Goal: Answer question/provide support

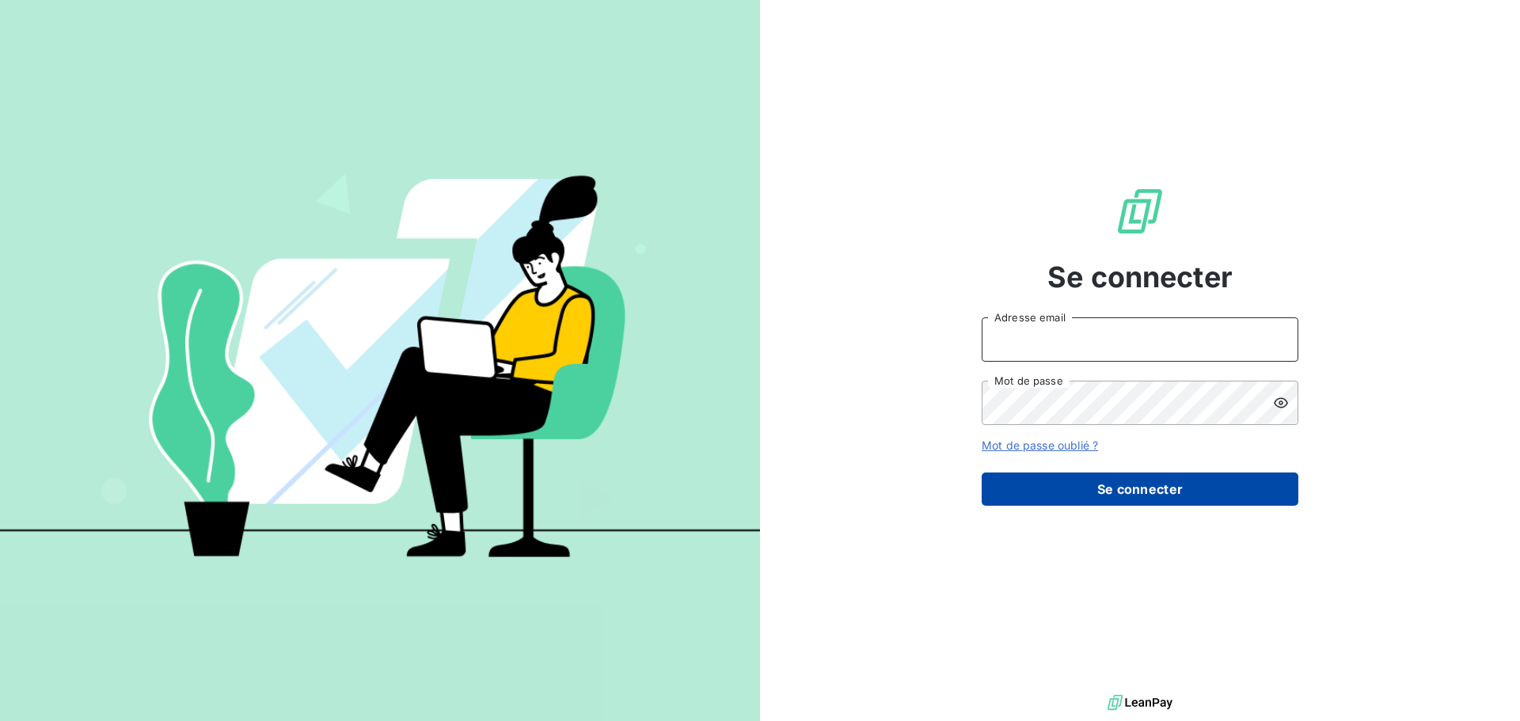
type input "[PERSON_NAME][EMAIL_ADDRESS][DOMAIN_NAME]"
click at [1122, 494] on button "Se connecter" at bounding box center [1140, 489] width 317 height 33
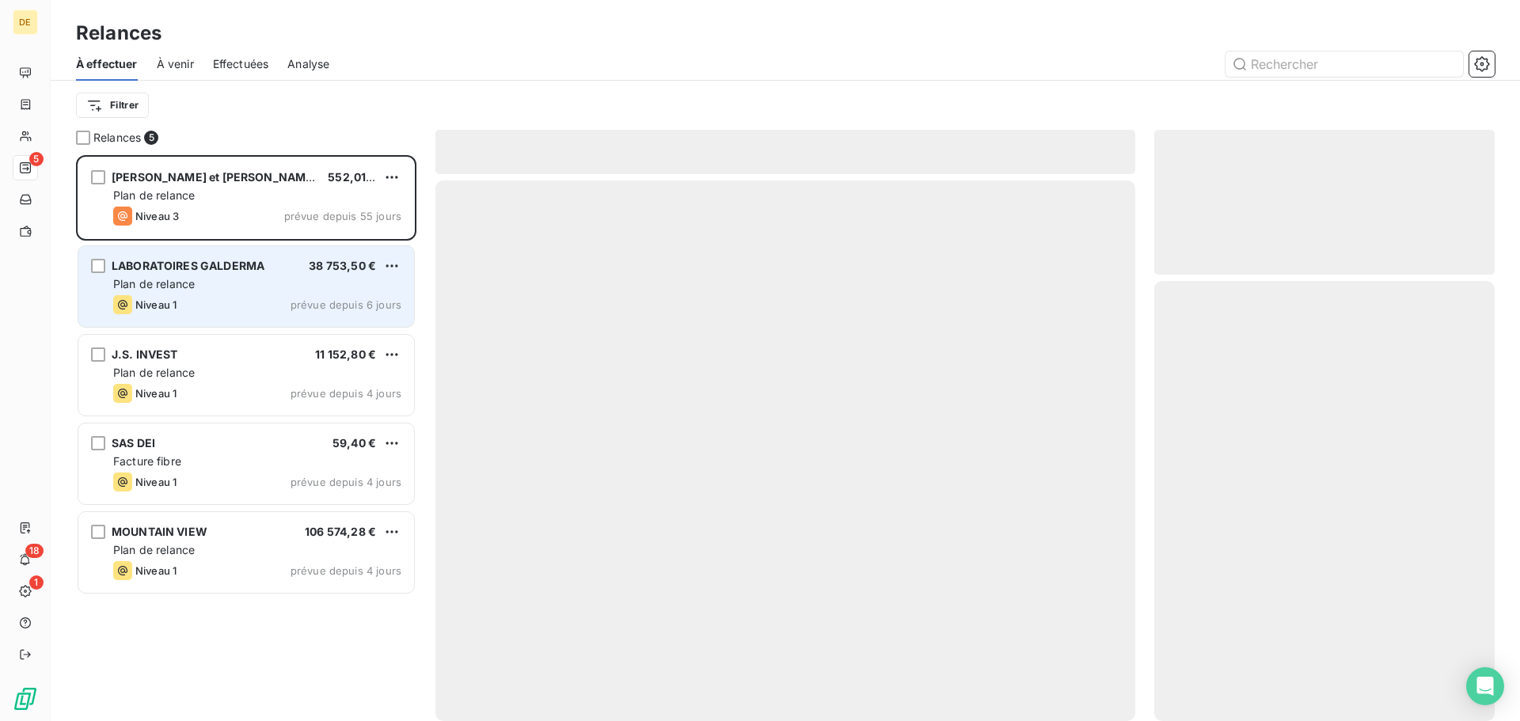
scroll to position [554, 329]
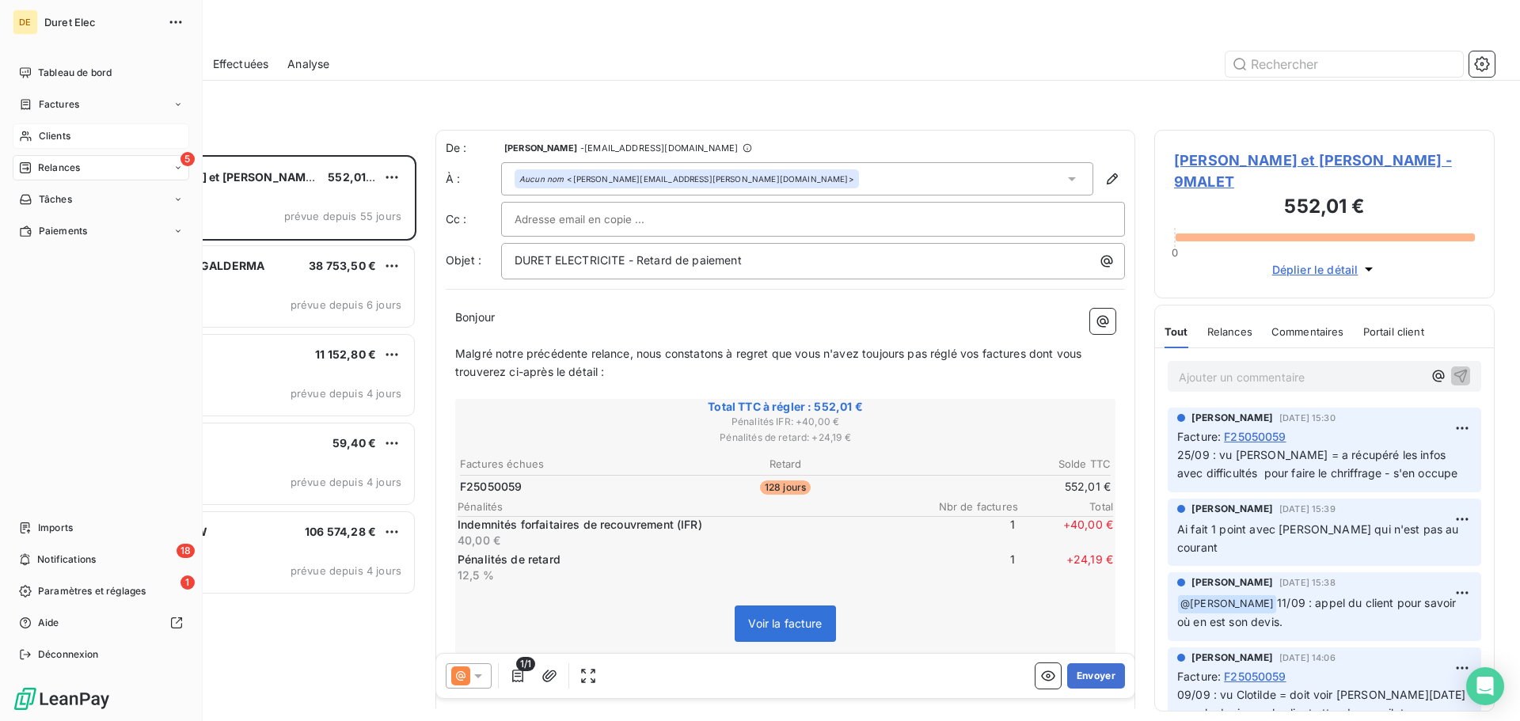
click at [55, 134] on span "Clients" at bounding box center [55, 136] width 32 height 14
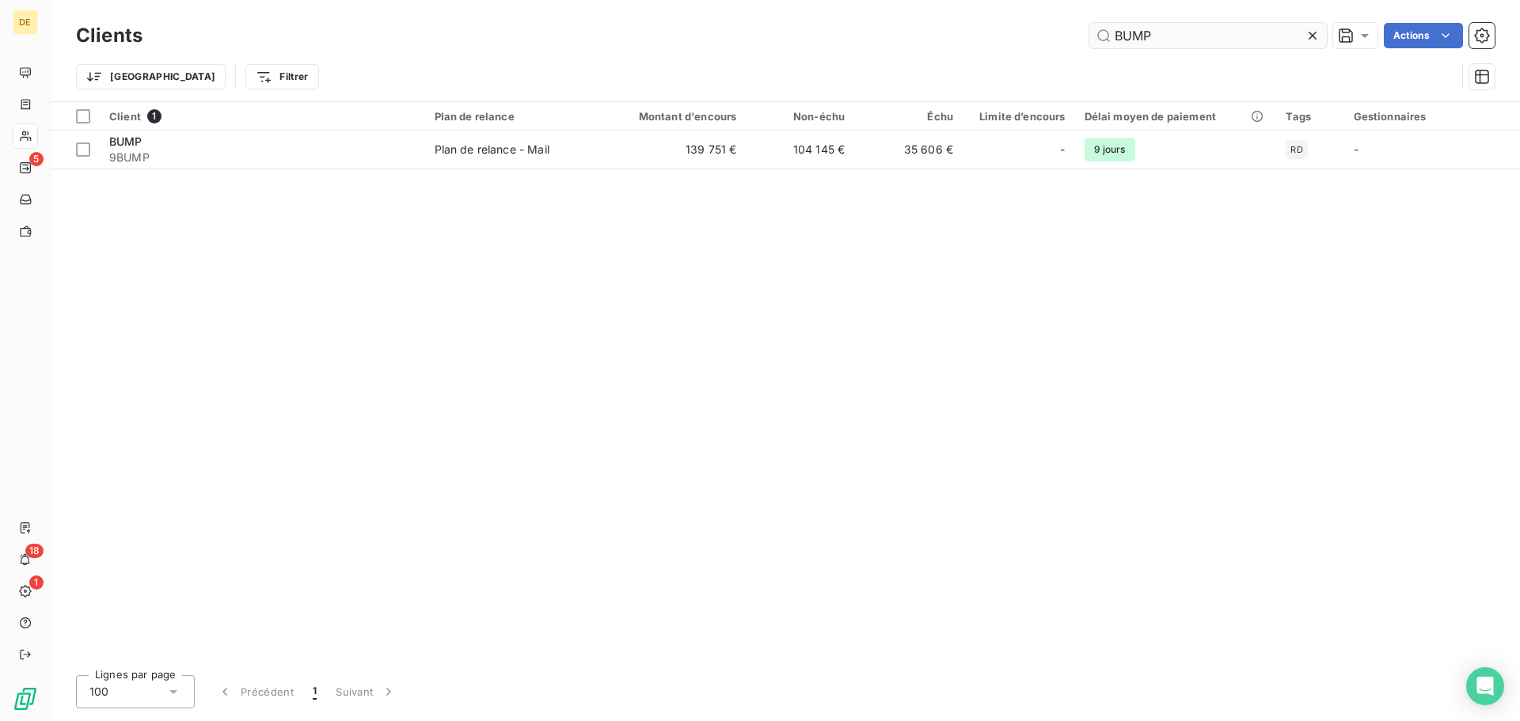
type input "BUMP"
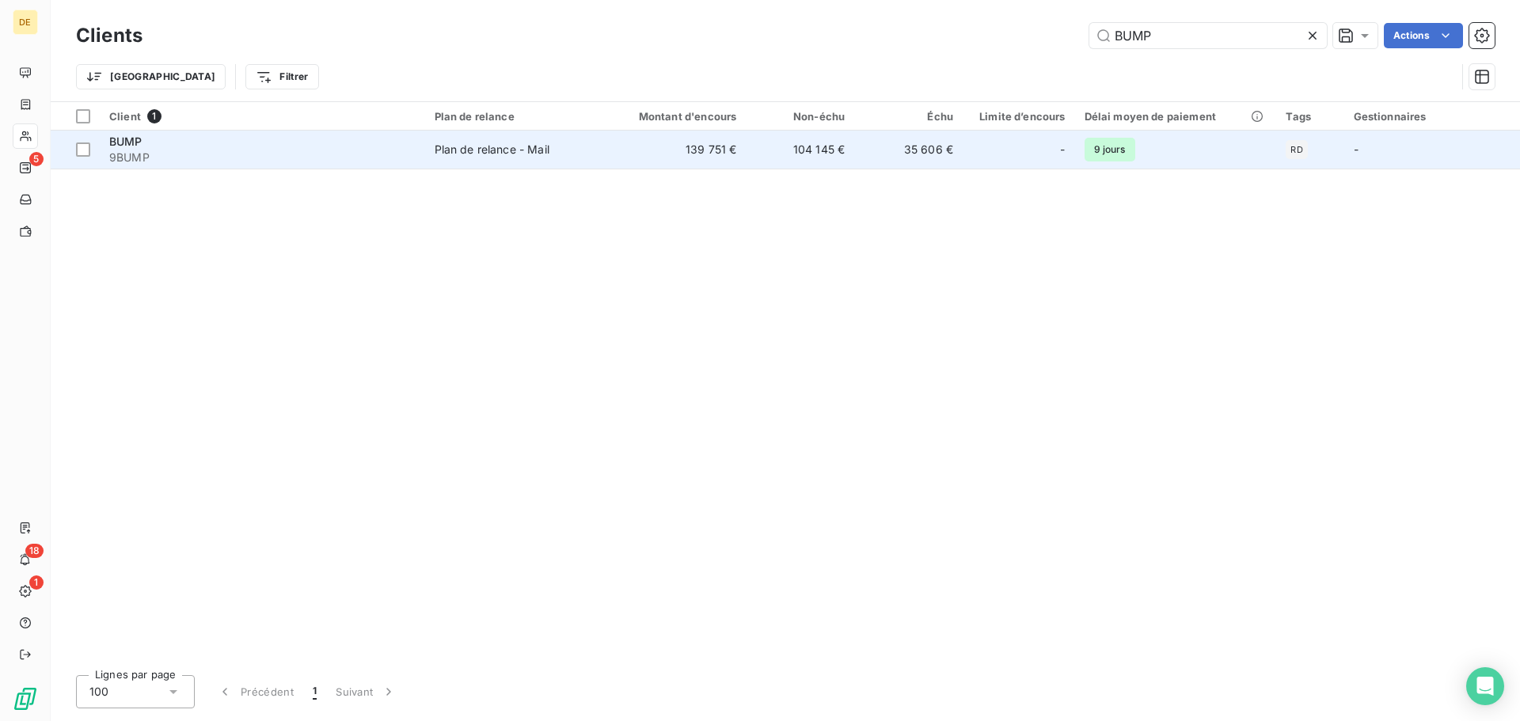
click at [146, 150] on span "9BUMP" at bounding box center [262, 158] width 306 height 16
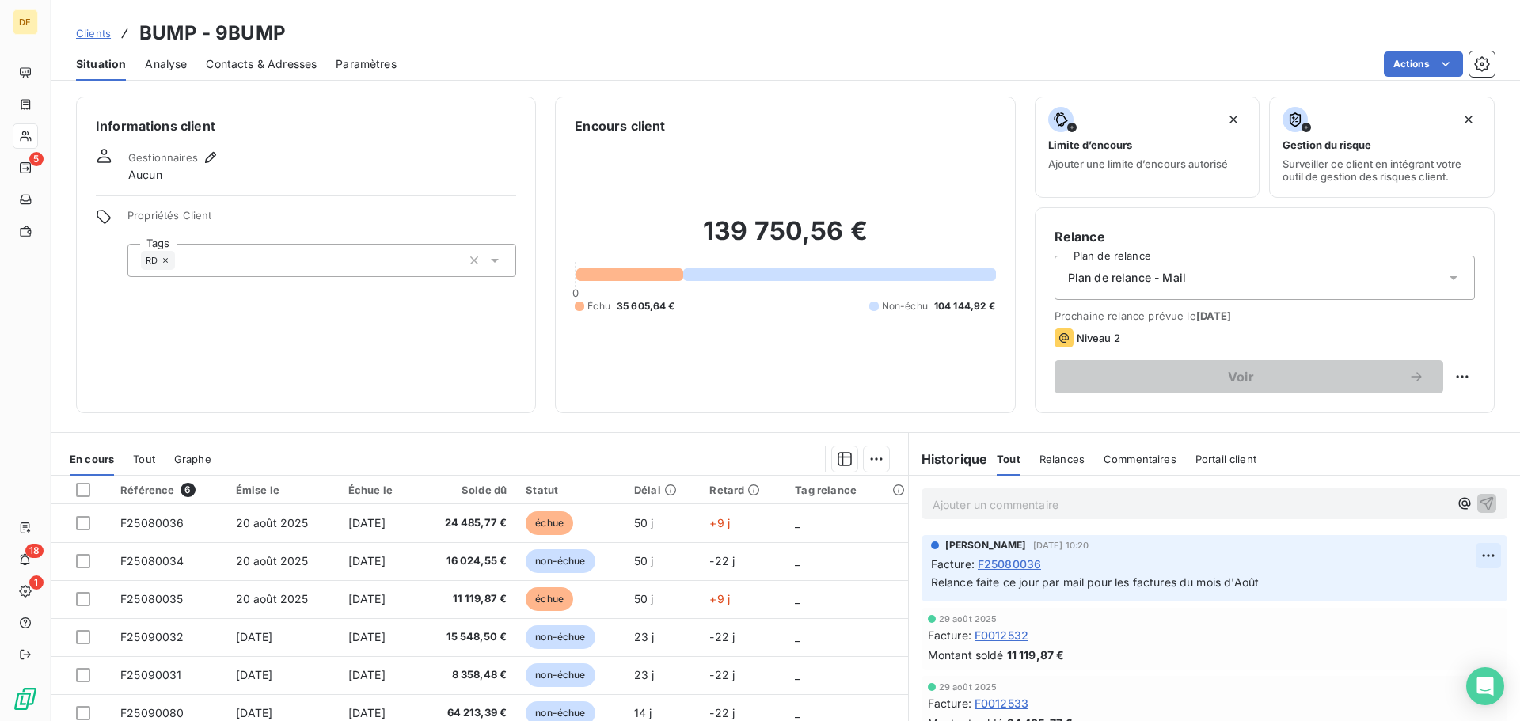
click at [1481, 555] on html "DE 5 18 1 Clients BUMP - 9BUMP Situation Analyse Contacts & Adresses Paramètres…" at bounding box center [760, 360] width 1520 height 721
click at [1446, 592] on div "Editer" at bounding box center [1438, 590] width 89 height 25
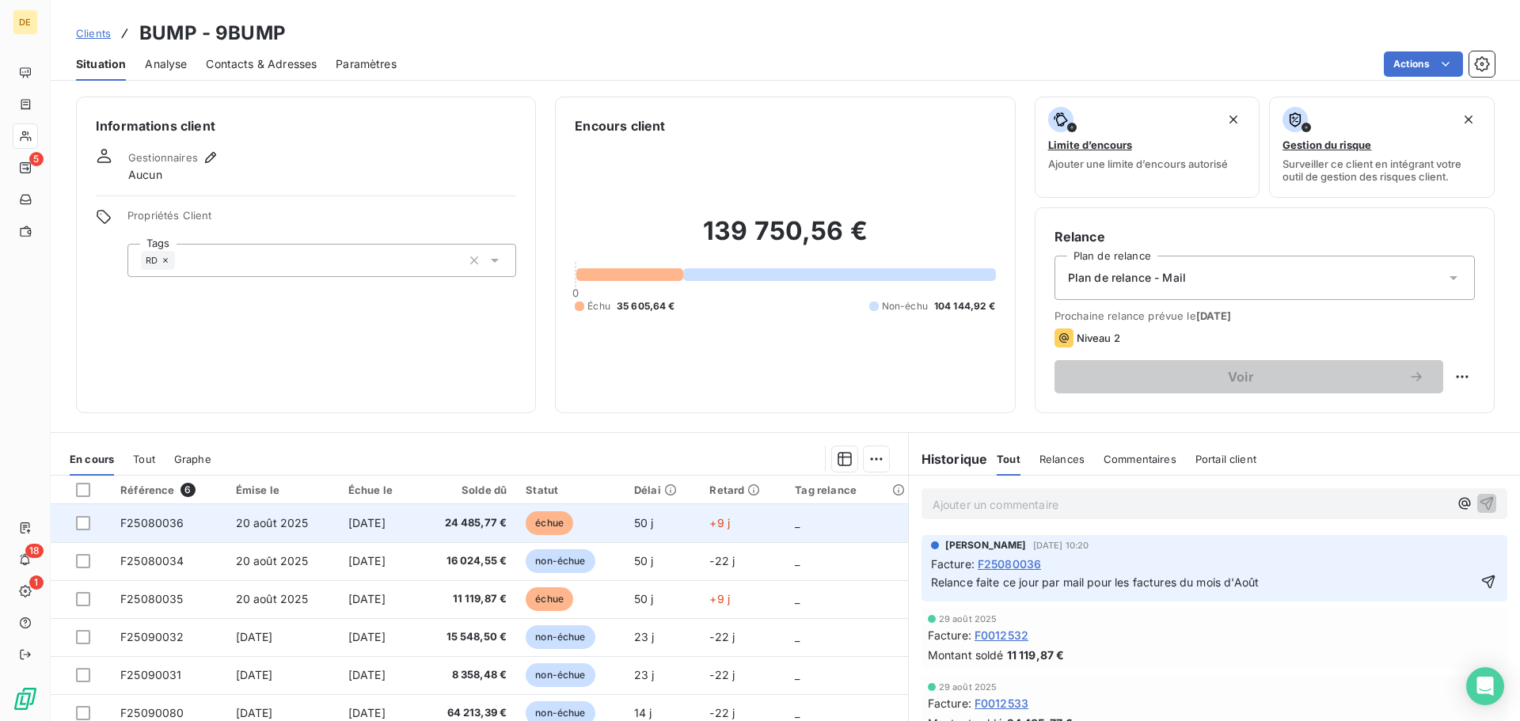
click at [381, 519] on span "[DATE]" at bounding box center [366, 522] width 37 height 13
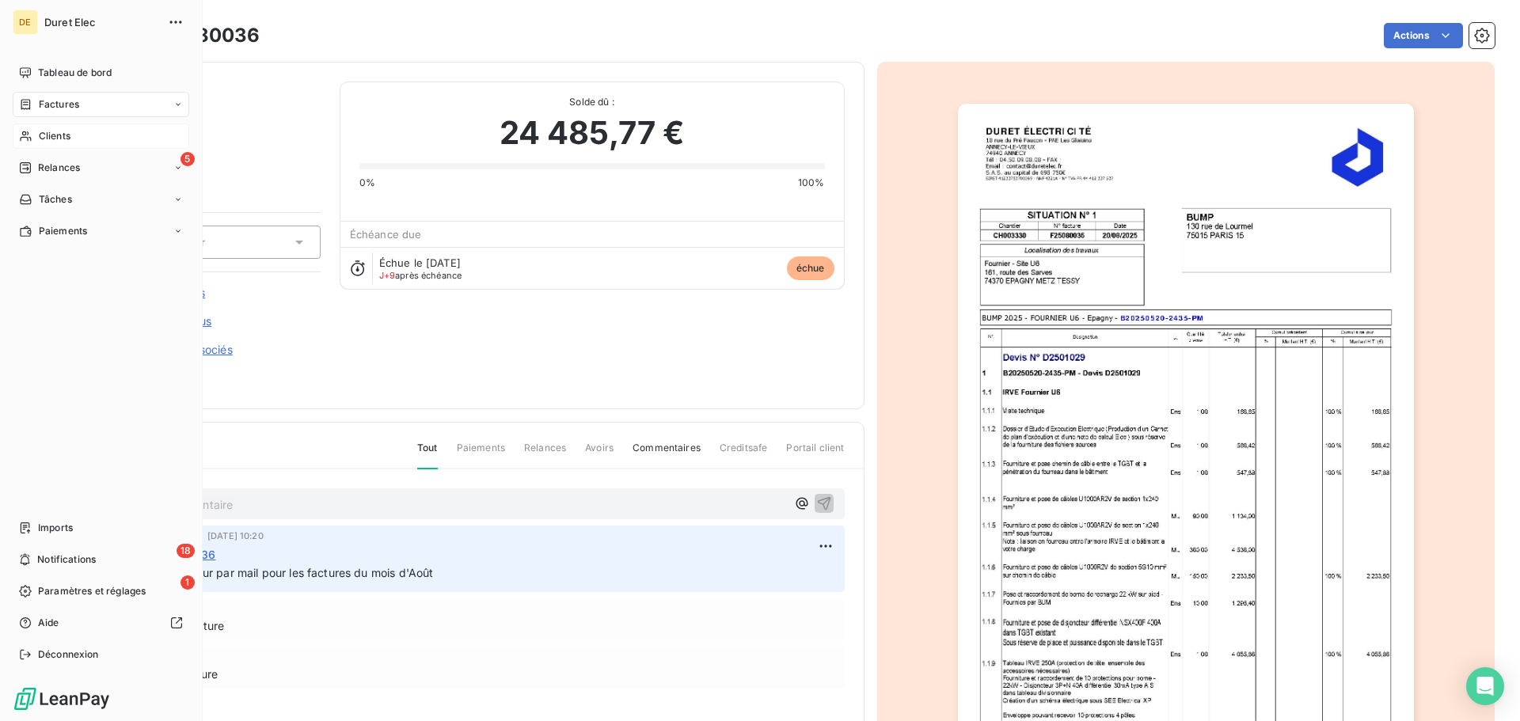
click at [68, 101] on span "Factures" at bounding box center [59, 104] width 40 height 14
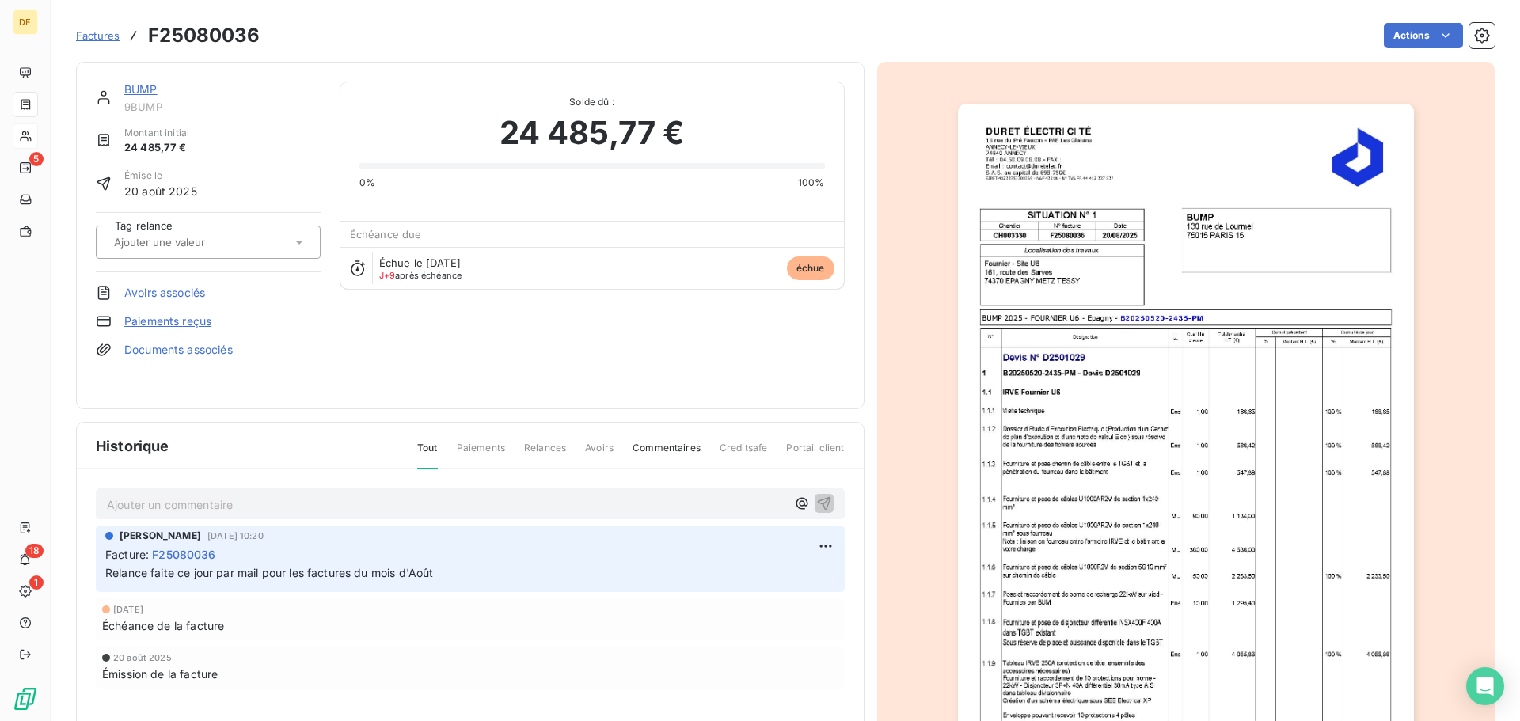
click at [165, 506] on p "Ajouter un commentaire ﻿" at bounding box center [446, 505] width 679 height 20
click at [397, 503] on p "RD a fait 1 mail de relance ce jour => retour du client" at bounding box center [446, 504] width 679 height 18
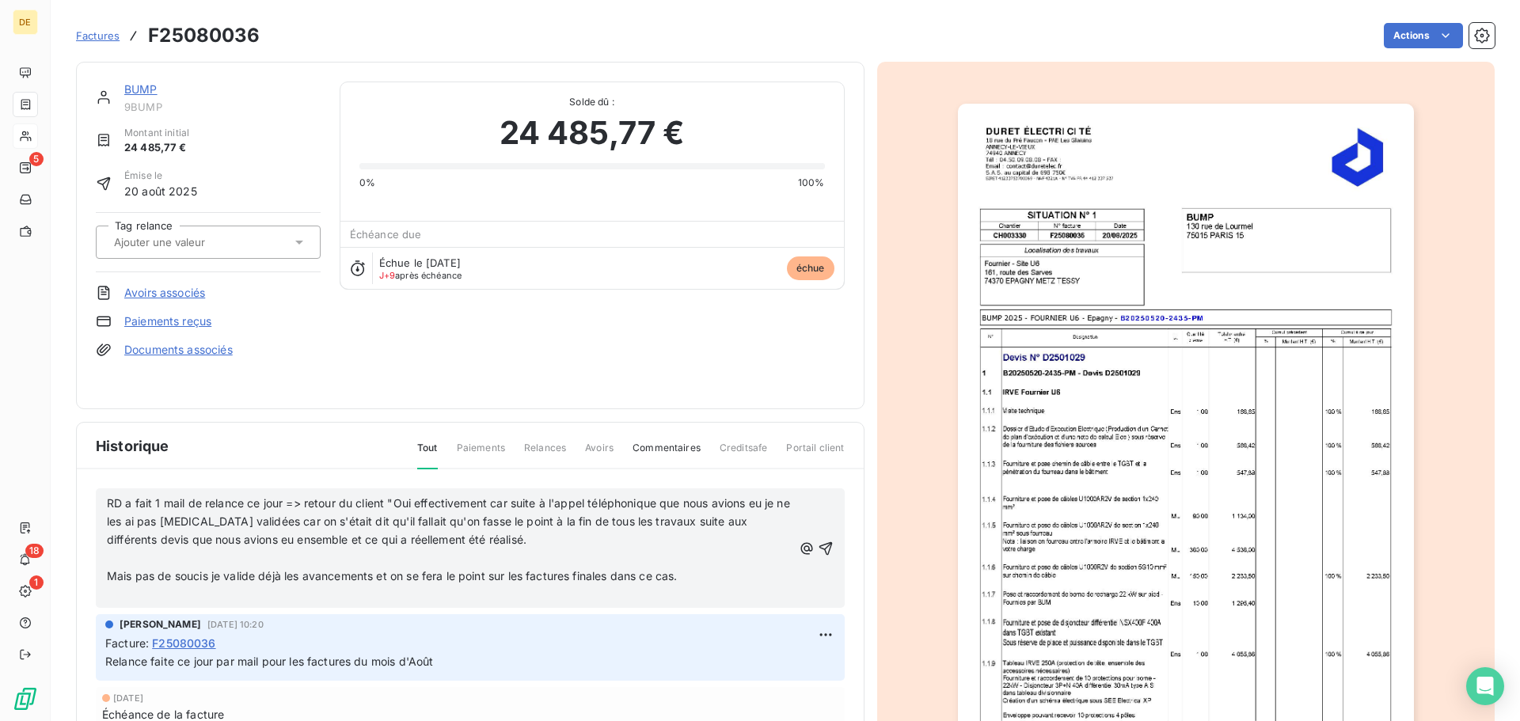
click at [551, 540] on p "RD a fait 1 mail de relance ce jour => retour du client "Oui effectivement car …" at bounding box center [450, 522] width 686 height 55
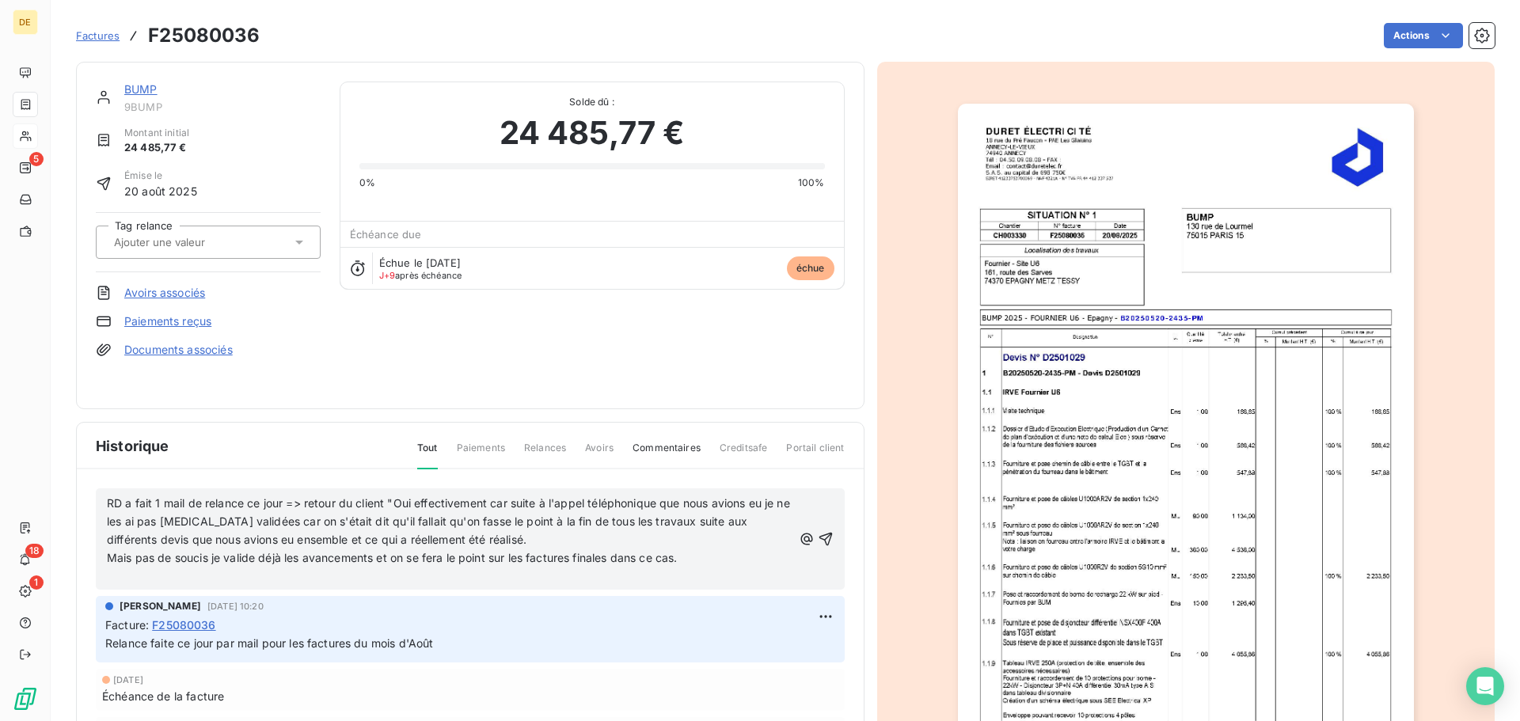
click at [688, 558] on p "Mais pas de soucis je valide déjà les avancements et on se fera le point sur le…" at bounding box center [450, 558] width 686 height 18
click at [825, 542] on icon "button" at bounding box center [826, 539] width 16 height 16
